Goal: Information Seeking & Learning: Learn about a topic

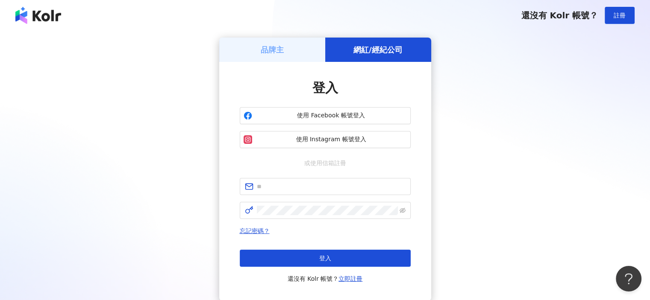
click at [535, 135] on div "品牌主 網紅/經紀公司 登入 使用 Facebook 帳號登入 使用 Instagram 帳號登入 或使用信箱註冊 忘記密碼？ 登入 還沒有 Kolr 帳號？…" at bounding box center [324, 170] width 629 height 264
click at [292, 189] on input "text" at bounding box center [331, 186] width 149 height 9
type input "**********"
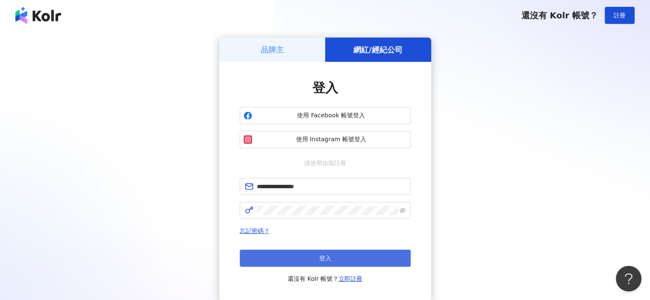
click at [327, 260] on span "登入" at bounding box center [325, 258] width 12 height 7
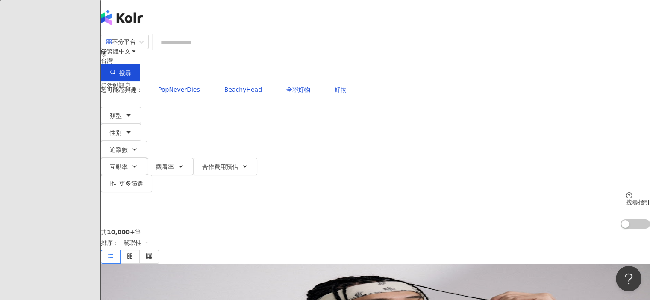
click at [200, 50] on input "search" at bounding box center [190, 42] width 69 height 16
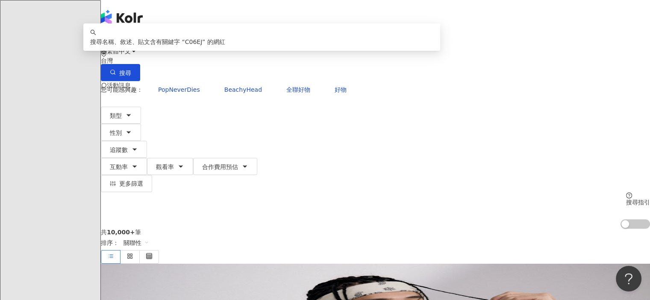
type input "*"
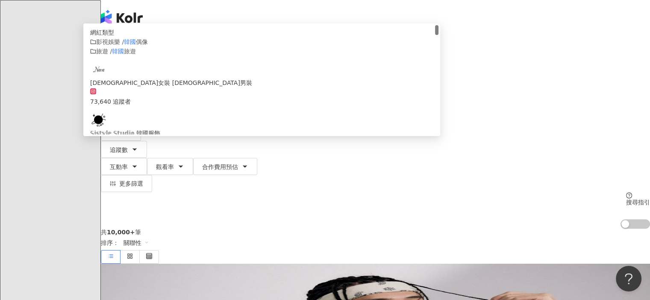
click at [136, 49] on div "不分平台" at bounding box center [121, 42] width 30 height 14
type input "**"
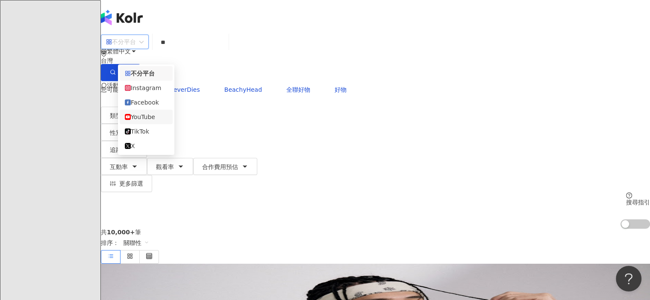
click at [157, 122] on div "YouTube" at bounding box center [146, 116] width 43 height 9
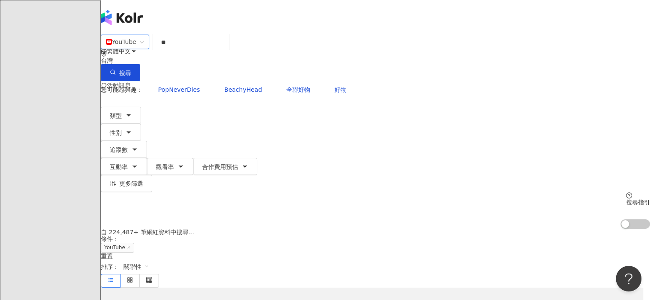
click at [212, 50] on input "**" at bounding box center [190, 42] width 69 height 16
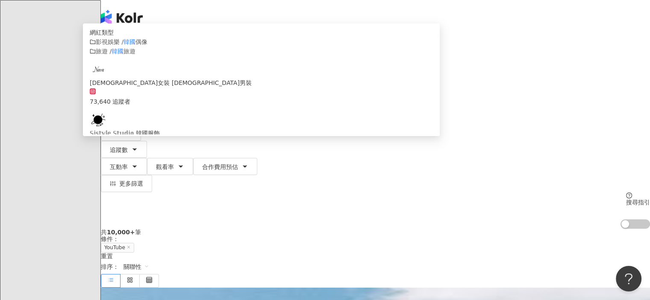
click at [101, 106] on div "YouTube ** 台灣 搜尋 customizedTag 網紅類型 影視娛樂 / 韓國 偶像 旅遊 / 韓國 旅遊 韓國女裝 韓國男裝 73,640 追蹤…" at bounding box center [375, 131] width 549 height 195
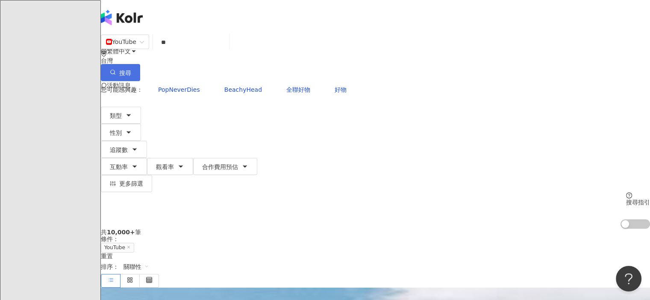
click at [131, 70] on span "搜尋" at bounding box center [125, 73] width 12 height 7
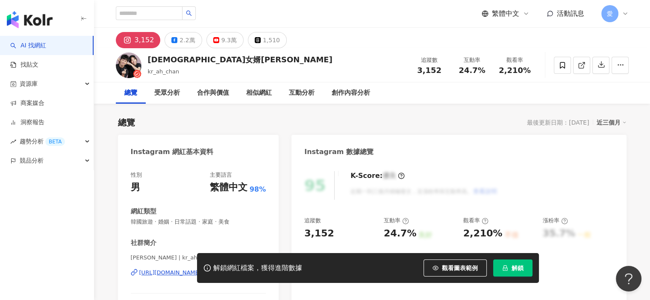
click at [68, 202] on div "AI 找網紅 找貼文 資源庫 商案媒合 洞察報告 趨勢分析 BETA 競品分析" at bounding box center [47, 168] width 94 height 265
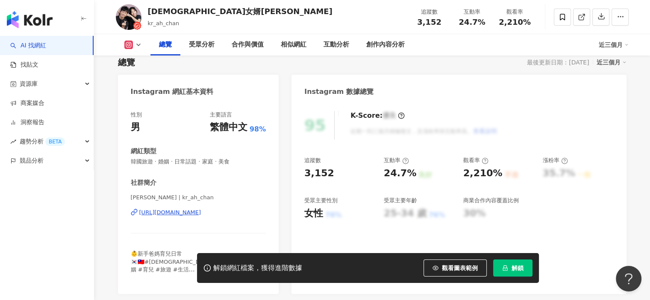
scroll to position [85, 0]
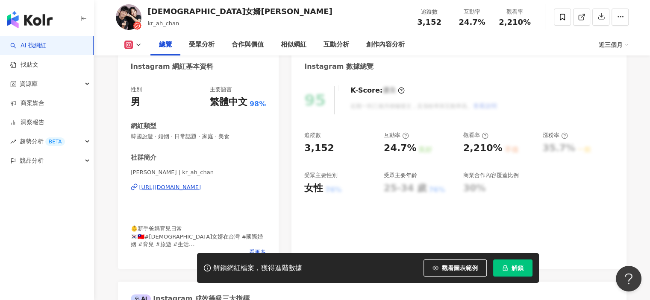
click at [201, 187] on div "https://www.instagram.com/kr_ah_chan/" at bounding box center [170, 188] width 62 height 8
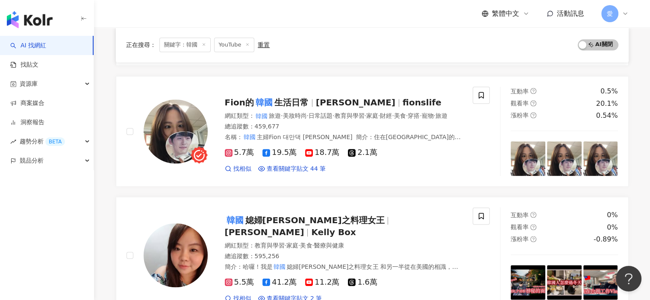
scroll to position [1068, 0]
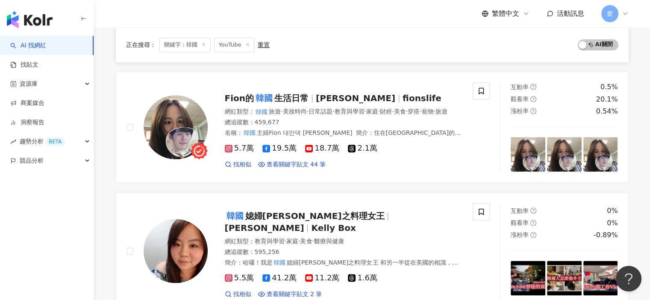
click at [636, 215] on div "正在搜尋 ： 關鍵字：韓國 YouTube 重置 AI 開啟 AI 關閉 韓國 女婿阿燦아찬 kr_ah_chan 網紅類型 ： 韓國 旅遊 · 婚姻 · 日…" at bounding box center [372, 12] width 547 height 1935
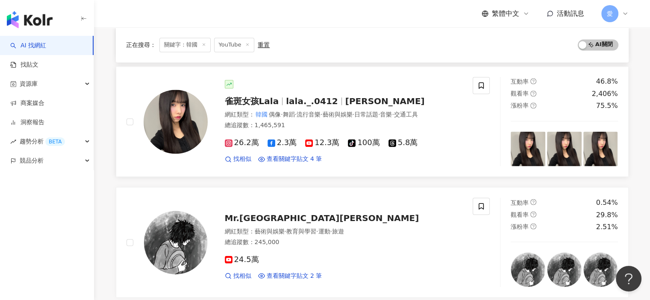
scroll to position [1367, 0]
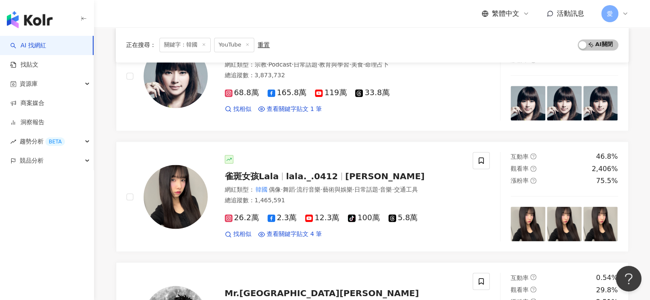
click at [72, 249] on div "AI 找網紅 找貼文 資源庫 商案媒合 洞察報告 趨勢分析 BETA 競品分析" at bounding box center [47, 168] width 94 height 265
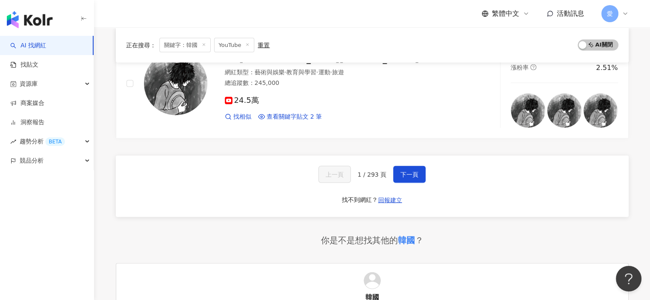
scroll to position [1667, 0]
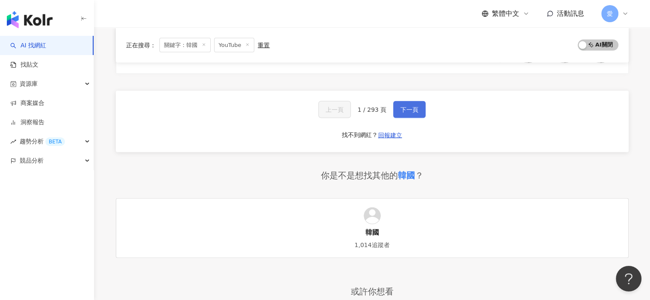
click at [407, 101] on button "下一頁" at bounding box center [409, 109] width 32 height 17
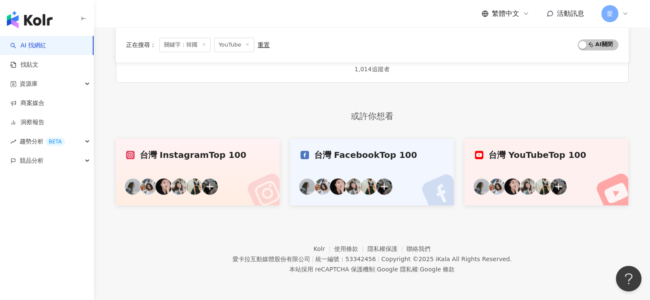
scroll to position [588, 0]
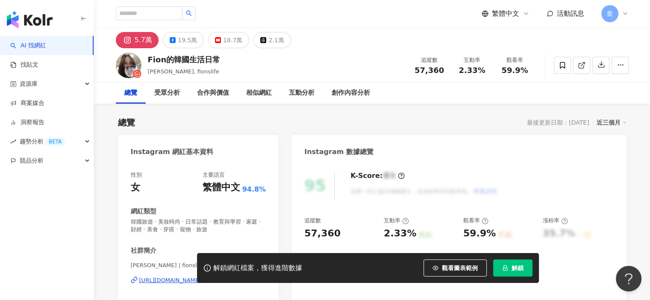
scroll to position [85, 0]
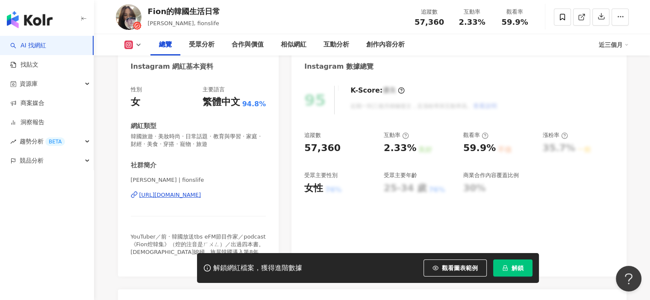
click at [201, 195] on div "https://www.instagram.com/fionslife/" at bounding box center [170, 195] width 62 height 8
